Goal: Task Accomplishment & Management: Manage account settings

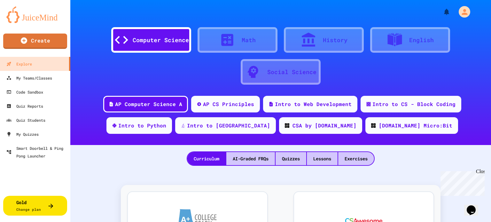
click at [89, 80] on div "Computer Science Math History English Social Science" at bounding box center [281, 52] width 402 height 67
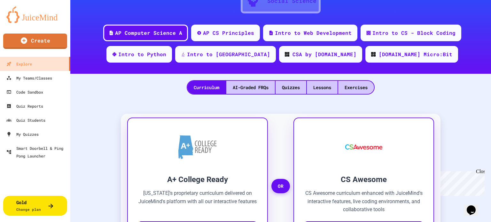
scroll to position [70, 0]
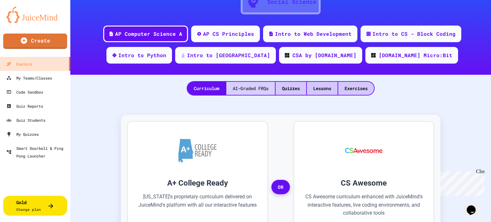
click at [258, 89] on div "AI-Graded FRQs" at bounding box center [251, 88] width 49 height 13
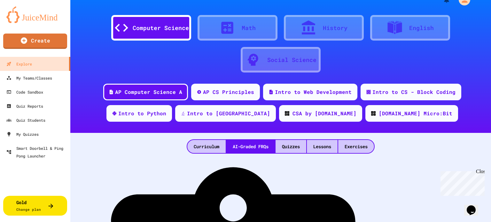
scroll to position [12, 0]
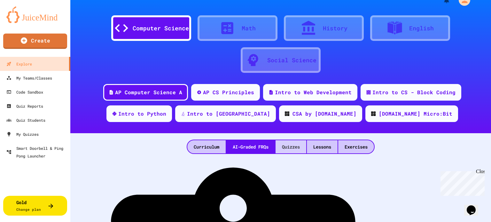
click at [293, 150] on div "Quizzes" at bounding box center [291, 146] width 31 height 13
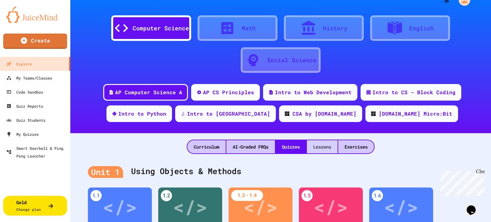
click at [327, 147] on div "Lessons" at bounding box center [322, 146] width 31 height 13
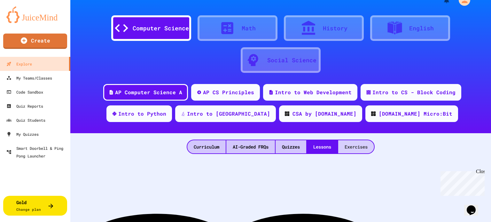
click at [362, 147] on div "Exercises" at bounding box center [357, 146] width 36 height 13
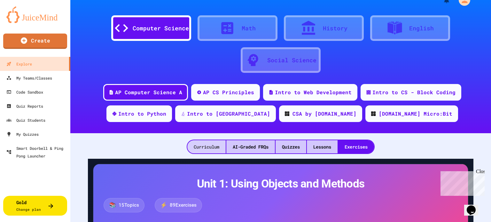
click at [208, 145] on div "Curriculum" at bounding box center [207, 146] width 38 height 13
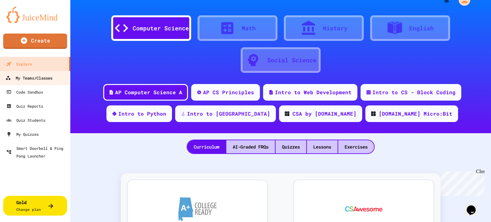
click at [32, 79] on div "My Teams/Classes" at bounding box center [28, 78] width 47 height 8
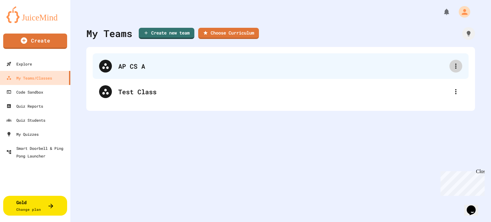
click at [454, 69] on icon at bounding box center [456, 66] width 8 height 8
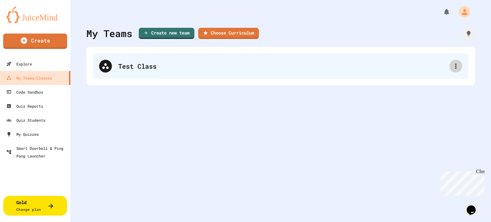
click at [456, 68] on icon at bounding box center [456, 66] width 1 height 5
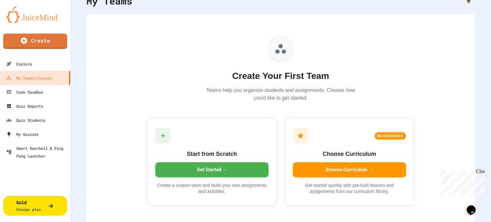
scroll to position [42, 0]
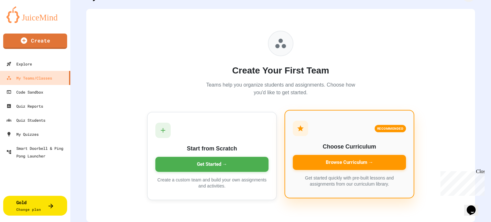
click at [361, 155] on div "Browse Curriculum →" at bounding box center [349, 162] width 113 height 15
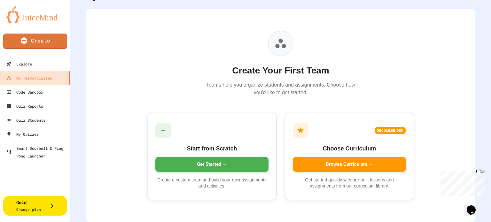
type input "**********"
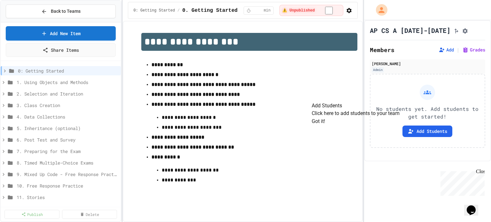
click at [325, 125] on button "Got it!" at bounding box center [318, 122] width 13 height 8
click at [47, 82] on span "1. Using Objects and Methods" at bounding box center [64, 82] width 95 height 7
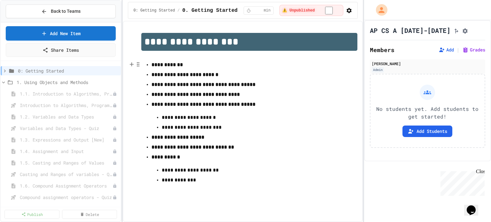
click at [174, 76] on strong "**********" at bounding box center [185, 74] width 67 height 5
click at [72, 83] on span "1. Using Objects and Methods" at bounding box center [64, 82] width 95 height 7
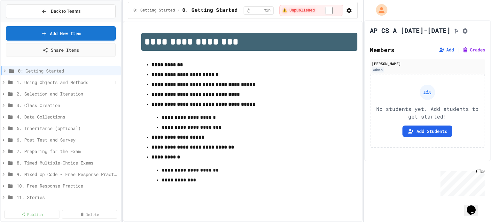
click at [3, 80] on icon at bounding box center [4, 83] width 6 height 6
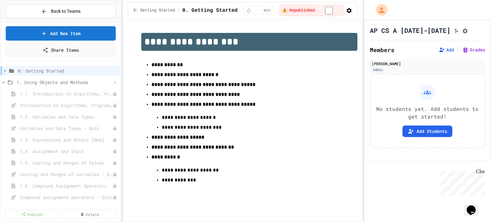
click at [28, 83] on span "1. Using Objects and Methods" at bounding box center [64, 82] width 95 height 7
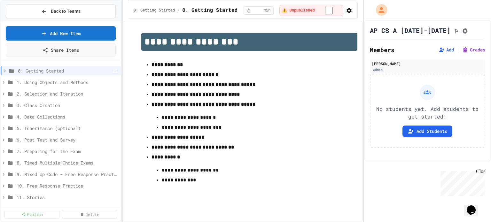
click at [4, 68] on icon at bounding box center [5, 71] width 6 height 6
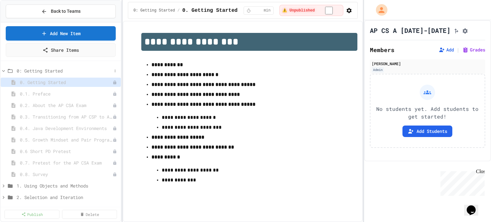
click at [2, 69] on icon at bounding box center [4, 71] width 6 height 6
